Goal: Task Accomplishment & Management: Manage account settings

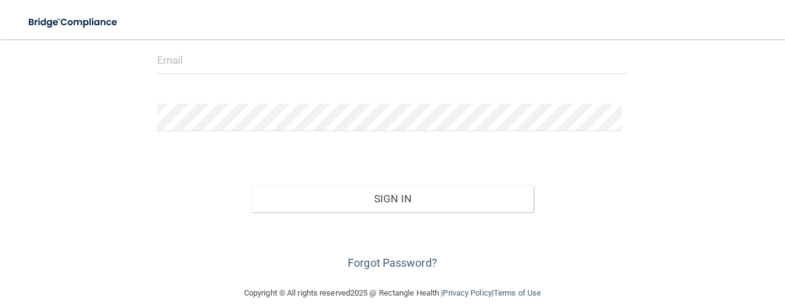
scroll to position [158, 0]
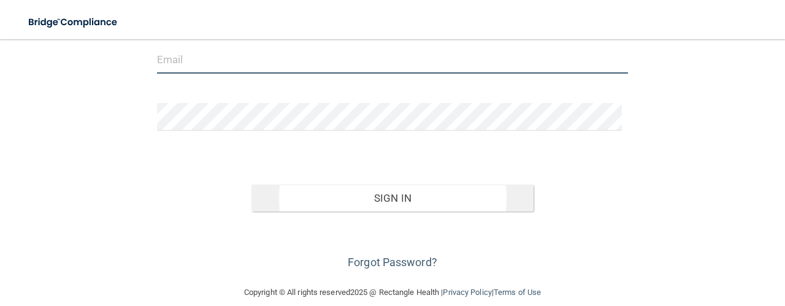
type input "[EMAIL_ADDRESS][DOMAIN_NAME]"
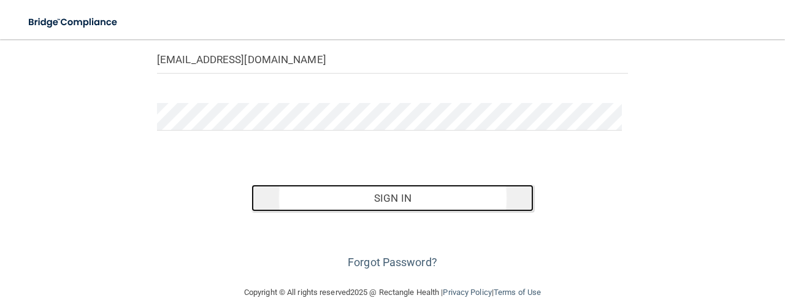
click at [366, 190] on button "Sign In" at bounding box center [392, 198] width 283 height 27
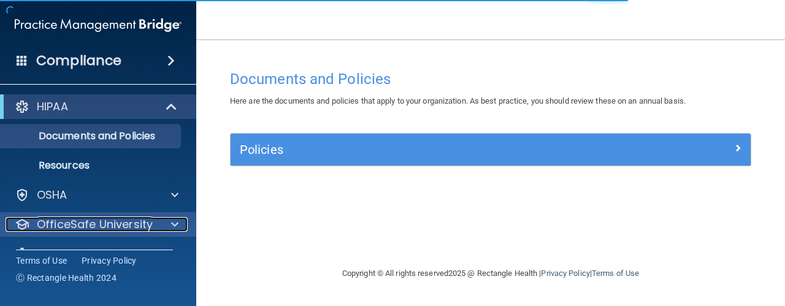
click at [177, 224] on span at bounding box center [174, 224] width 7 height 15
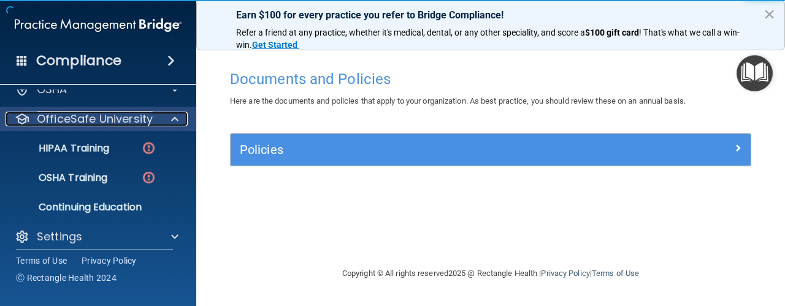
scroll to position [114, 0]
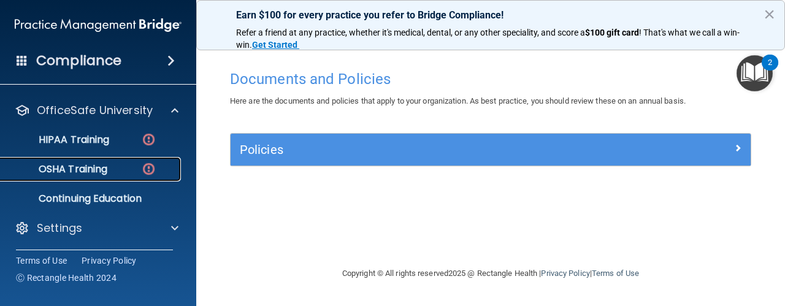
click at [82, 174] on p "OSHA Training" at bounding box center [57, 169] width 99 height 12
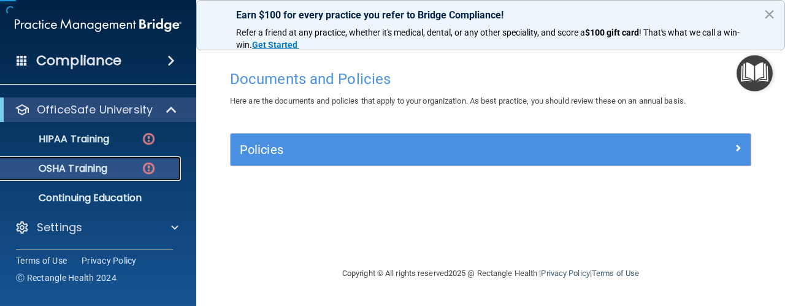
scroll to position [55, 0]
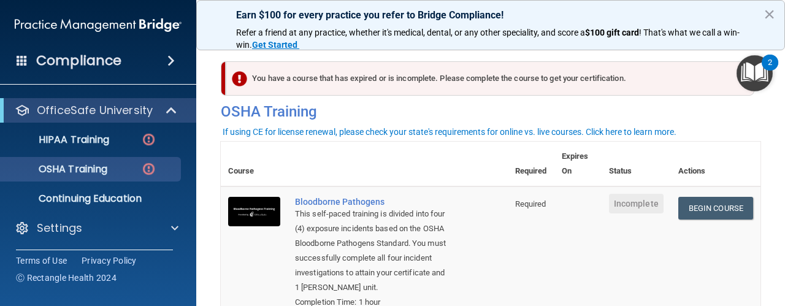
click at [696, 224] on td "Begin Course Download Certificate" at bounding box center [716, 252] width 90 height 133
click at [696, 205] on link "Begin Course" at bounding box center [715, 208] width 75 height 23
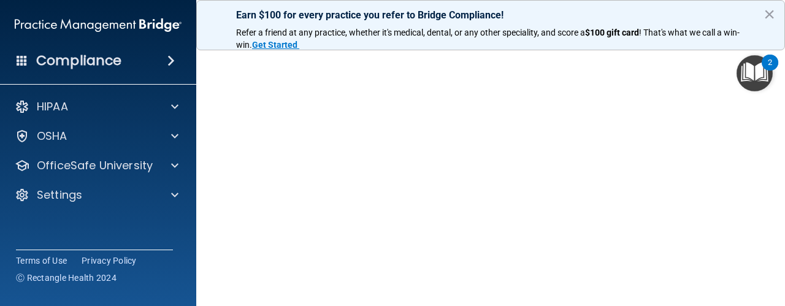
scroll to position [172, 0]
click at [771, 12] on button "×" at bounding box center [770, 14] width 12 height 20
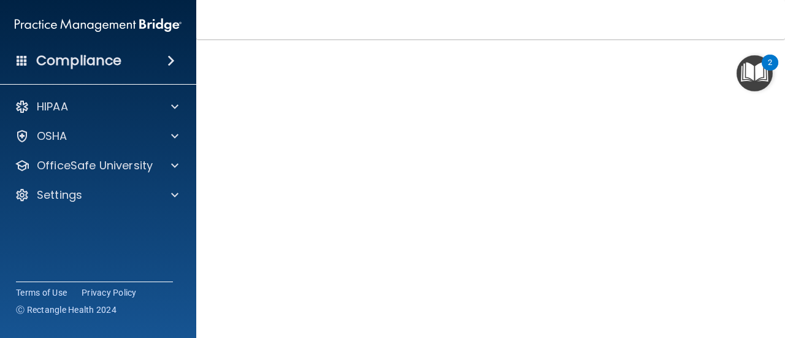
scroll to position [0, 0]
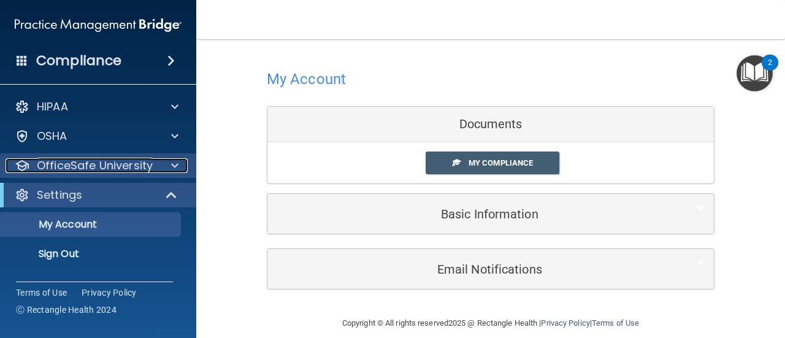
click at [174, 162] on span at bounding box center [174, 165] width 7 height 15
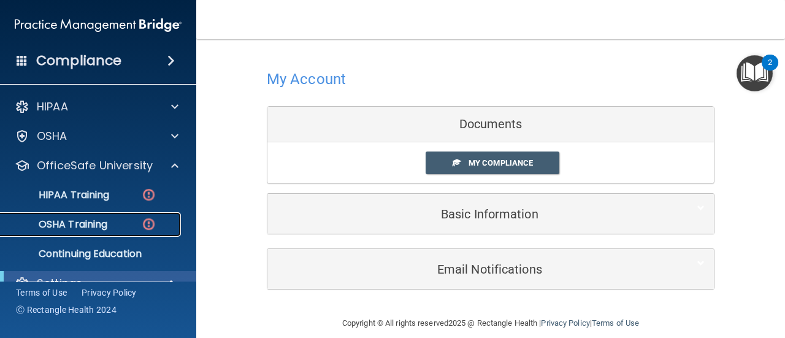
click at [125, 226] on div "OSHA Training" at bounding box center [91, 224] width 167 height 12
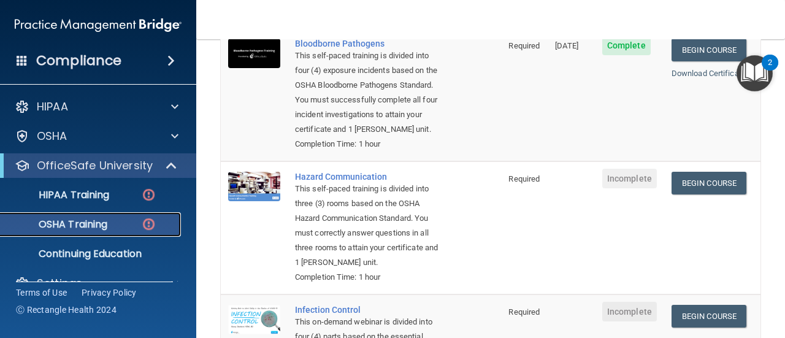
scroll to position [159, 0]
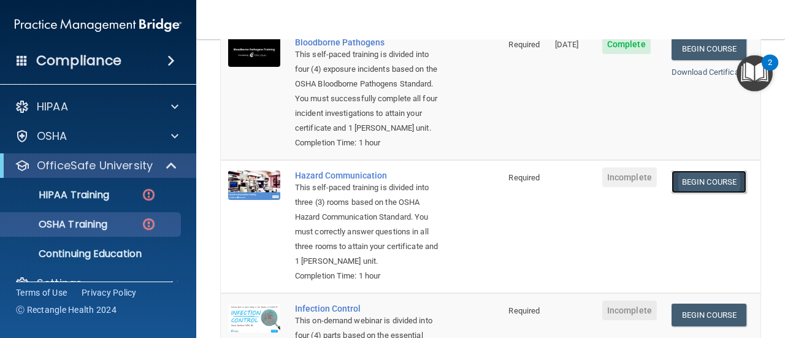
click at [726, 183] on link "Begin Course" at bounding box center [709, 182] width 75 height 23
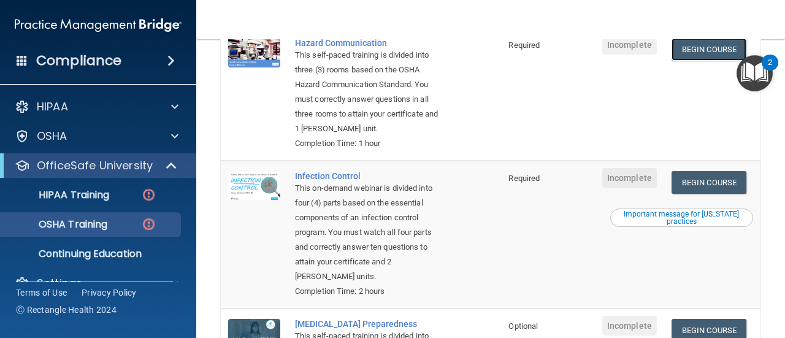
scroll to position [293, 0]
click at [711, 190] on link "Begin Course" at bounding box center [709, 182] width 75 height 23
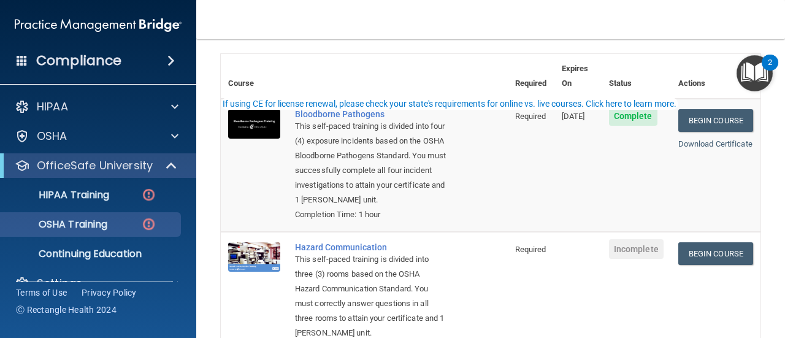
scroll to position [0, 0]
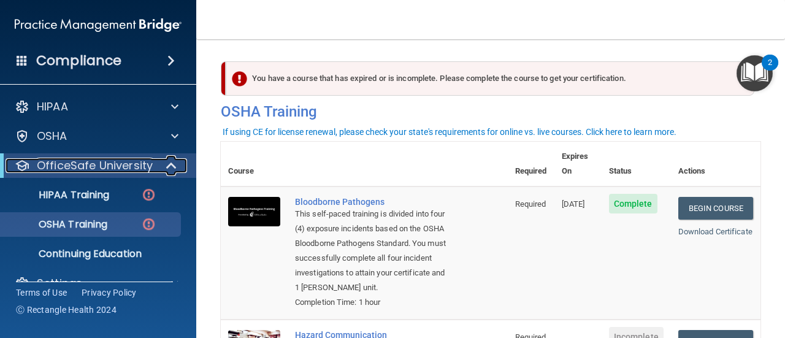
click at [110, 166] on p "OfficeSafe University" at bounding box center [95, 165] width 116 height 15
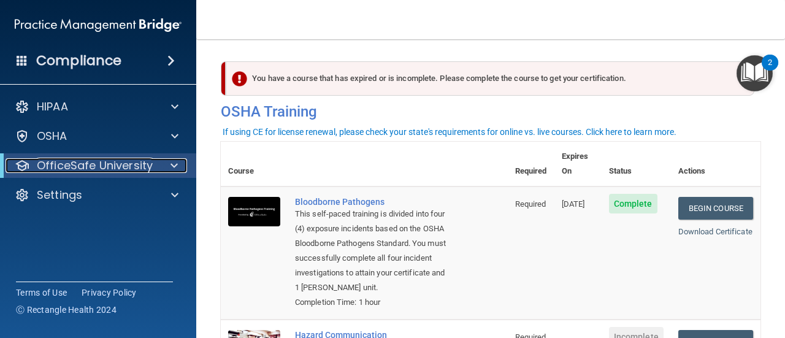
click at [110, 166] on p "OfficeSafe University" at bounding box center [95, 165] width 116 height 15
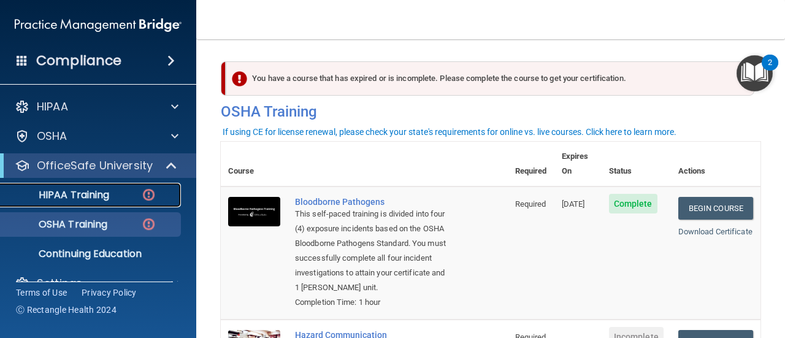
click at [99, 194] on p "HIPAA Training" at bounding box center [58, 195] width 101 height 12
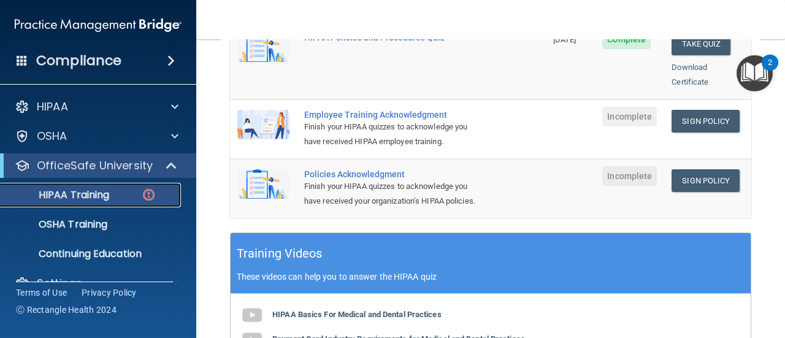
scroll to position [358, 0]
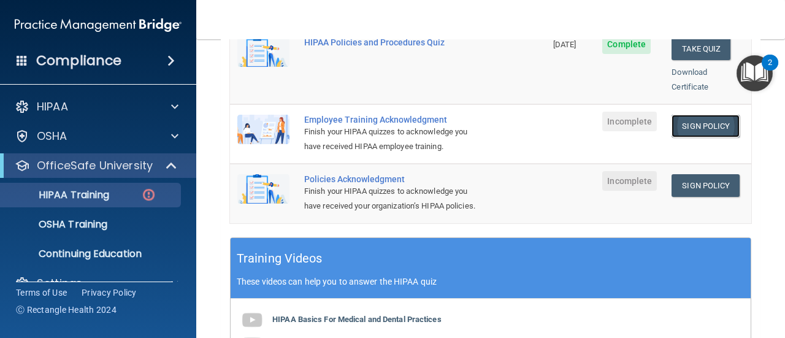
click at [697, 115] on link "Sign Policy" at bounding box center [706, 126] width 68 height 23
click at [91, 226] on p "OSHA Training" at bounding box center [57, 224] width 99 height 12
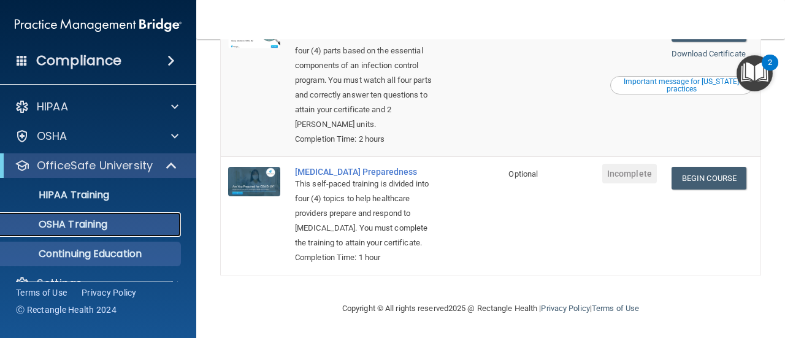
scroll to position [23, 0]
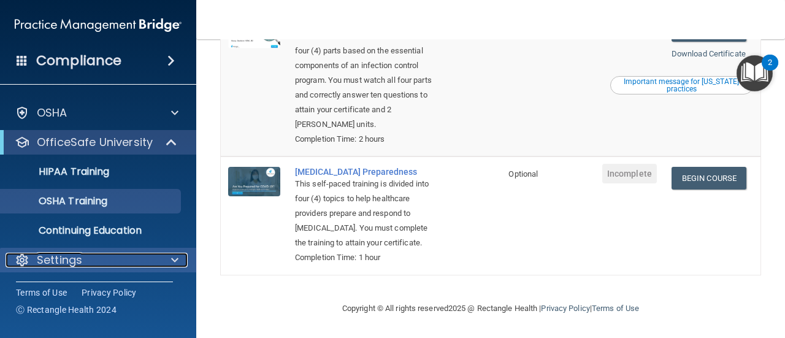
click at [169, 257] on div at bounding box center [173, 260] width 31 height 15
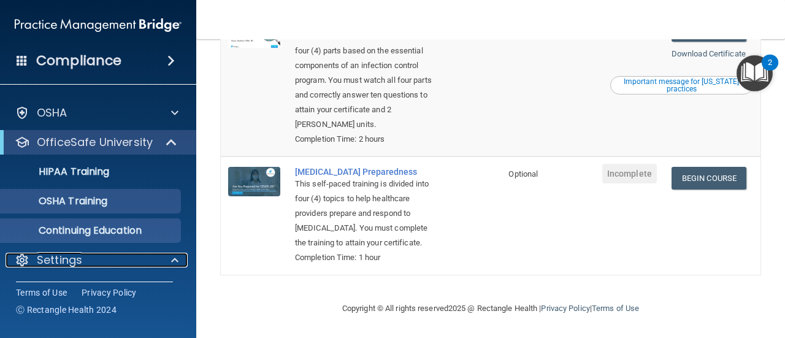
scroll to position [82, 0]
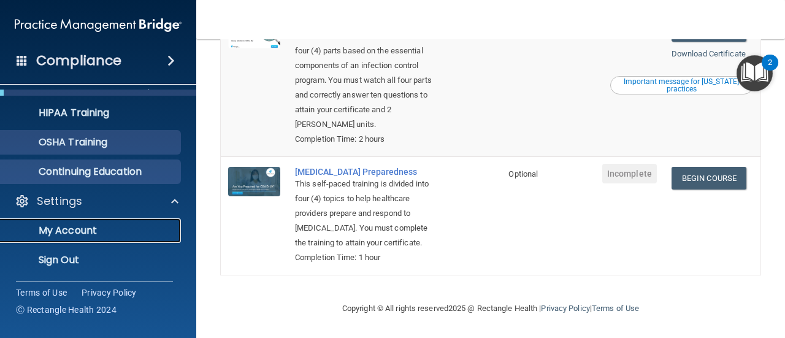
click at [159, 218] on link "My Account" at bounding box center [84, 230] width 193 height 25
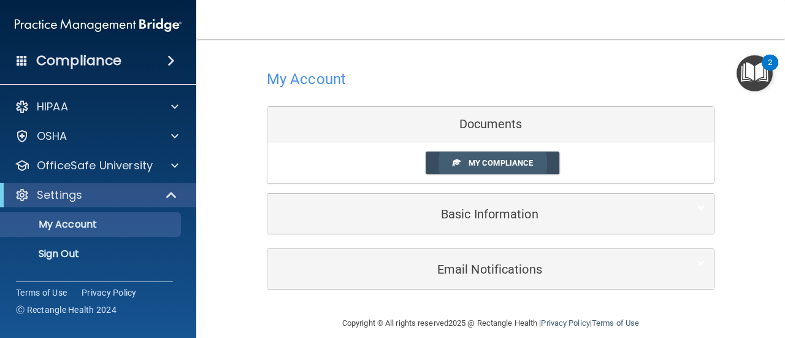
click at [487, 169] on link "My Compliance" at bounding box center [493, 162] width 134 height 23
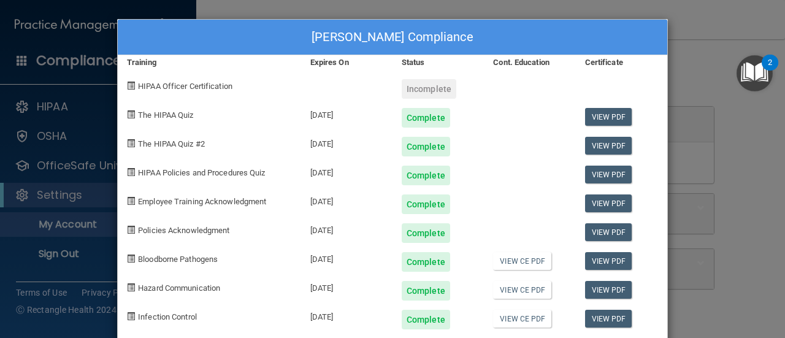
scroll to position [48, 0]
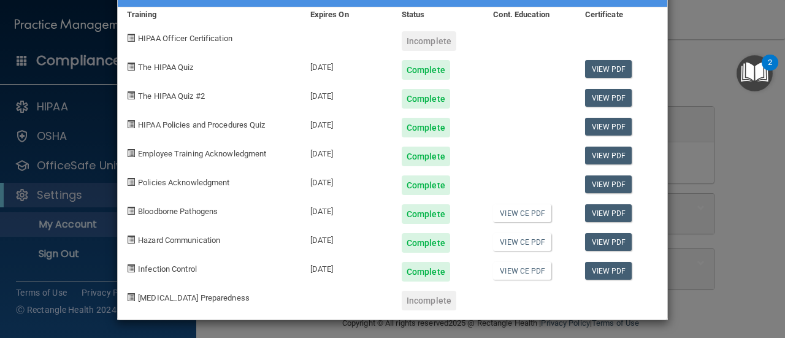
click at [702, 154] on div "Megan Braun's Compliance Training Expires On Status Cont. Education Certificate…" at bounding box center [392, 169] width 785 height 338
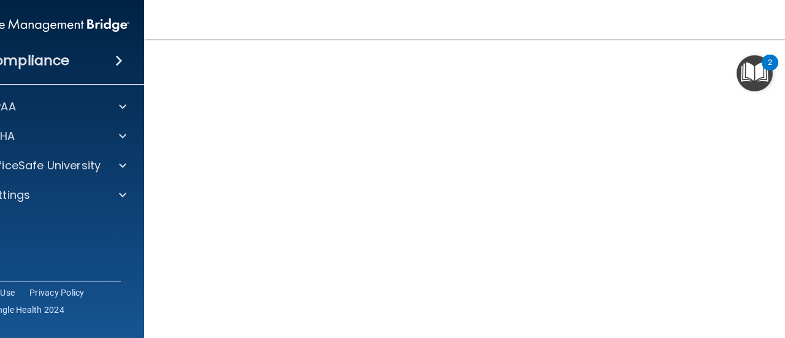
scroll to position [77, 0]
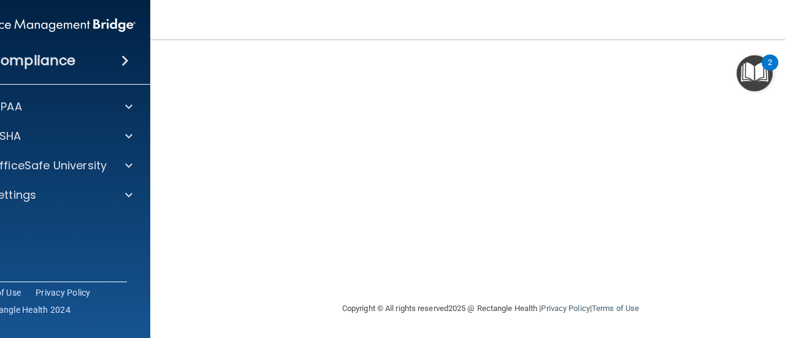
scroll to position [177, 0]
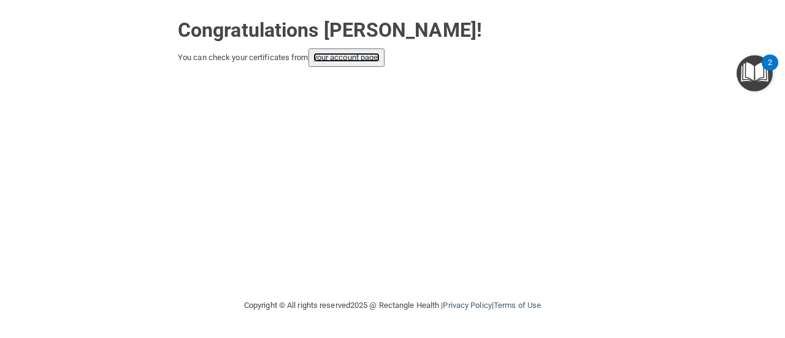
click at [343, 57] on link "your account page!" at bounding box center [346, 57] width 67 height 9
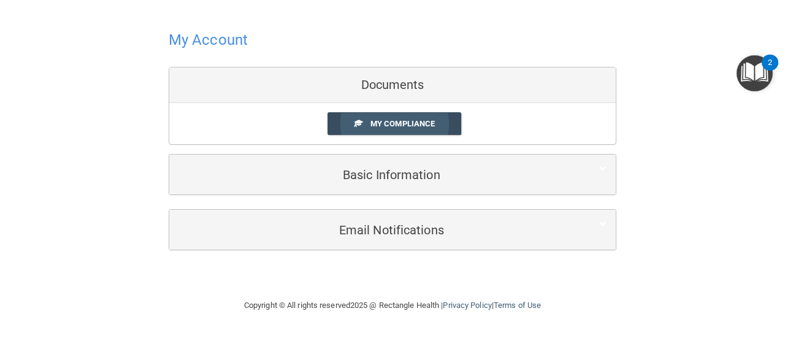
click at [378, 121] on span "My Compliance" at bounding box center [402, 123] width 64 height 9
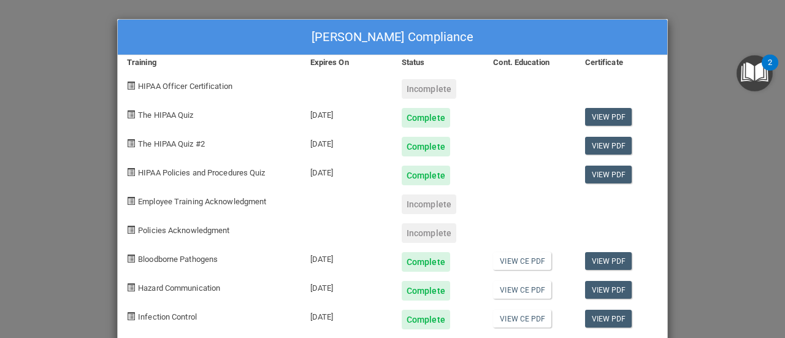
scroll to position [48, 0]
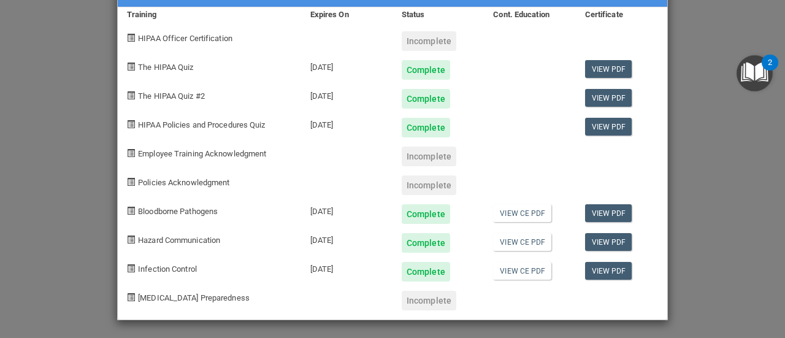
click at [694, 187] on div "[PERSON_NAME] Compliance Training Expires On Status Cont. Education Certificate…" at bounding box center [392, 169] width 785 height 338
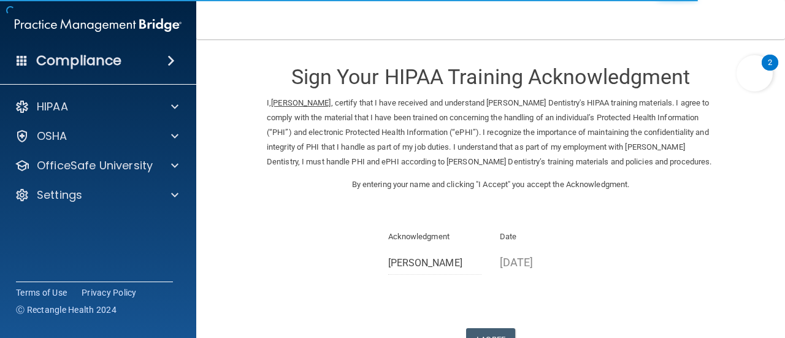
scroll to position [91, 0]
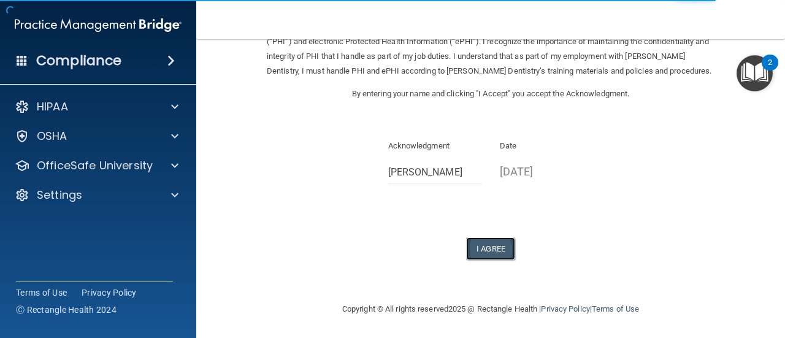
click at [480, 250] on button "I Agree" at bounding box center [490, 248] width 49 height 23
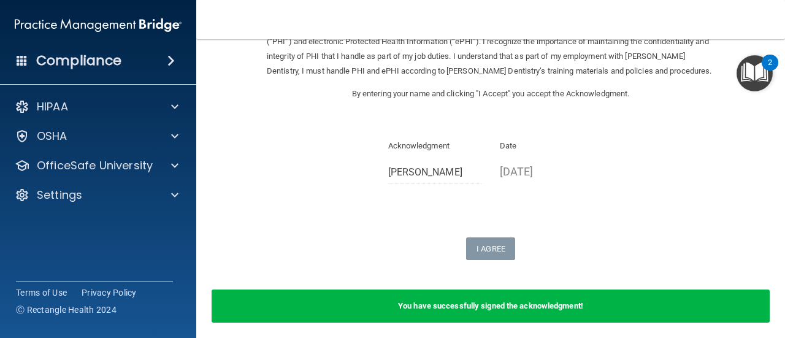
scroll to position [0, 0]
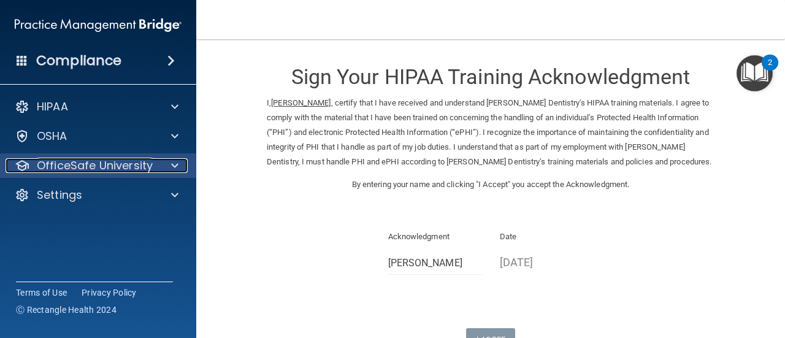
click at [175, 164] on span at bounding box center [174, 165] width 7 height 15
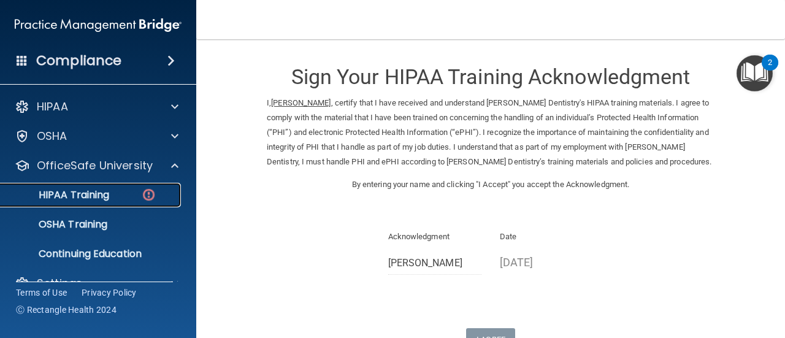
click at [140, 200] on div "HIPAA Training" at bounding box center [91, 195] width 167 height 12
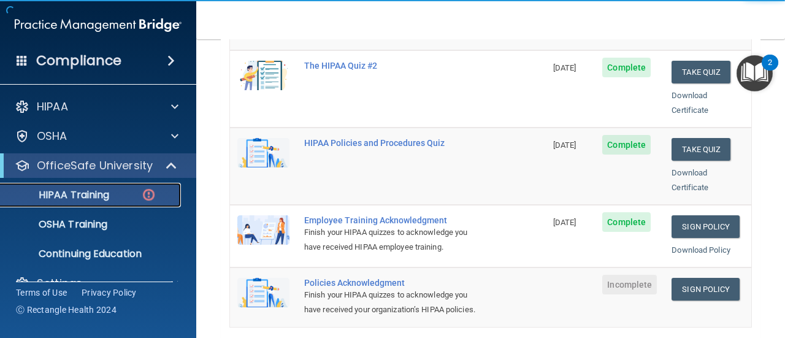
scroll to position [359, 0]
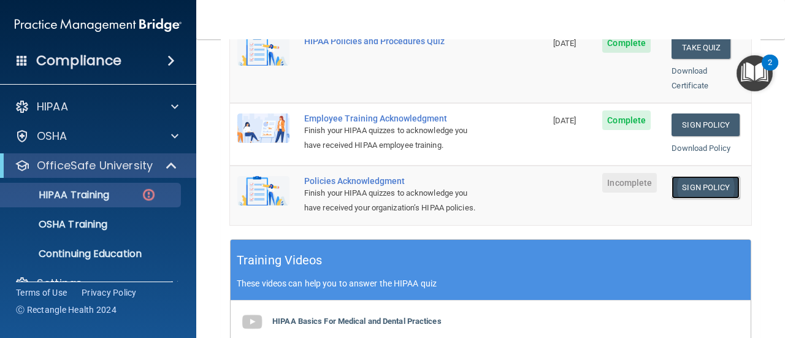
click at [696, 176] on link "Sign Policy" at bounding box center [706, 187] width 68 height 23
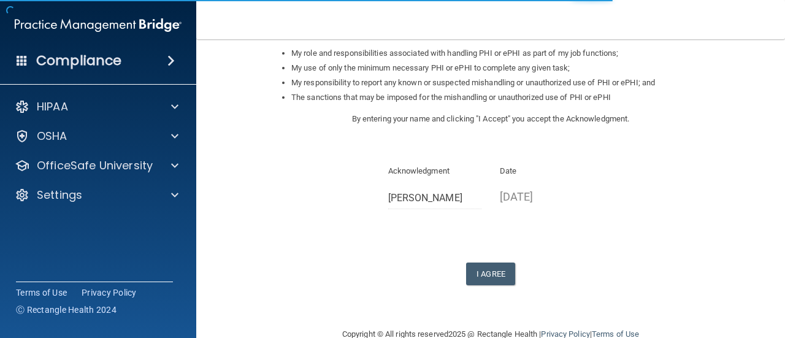
scroll to position [199, 0]
click at [477, 272] on button "I Agree" at bounding box center [490, 273] width 49 height 23
